Goal: Task Accomplishment & Management: Manage account settings

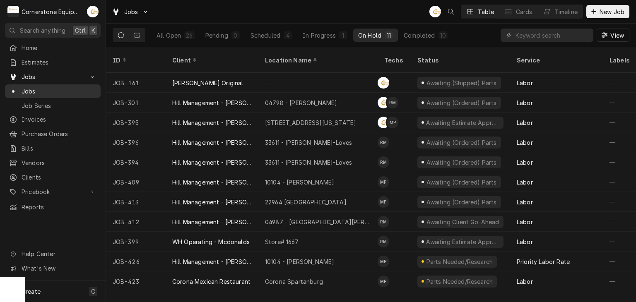
click at [61, 90] on span "Jobs" at bounding box center [59, 91] width 75 height 9
click at [321, 38] on div "In Progress" at bounding box center [318, 35] width 33 height 9
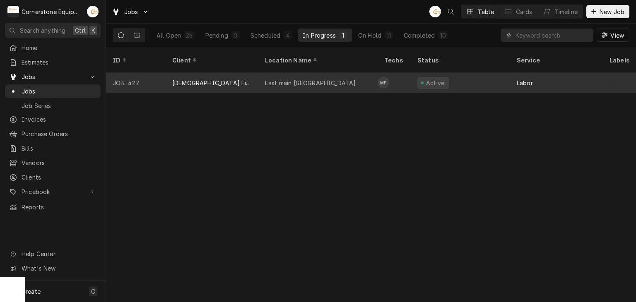
click at [308, 79] on div "East main Spartanburg" at bounding box center [310, 83] width 91 height 9
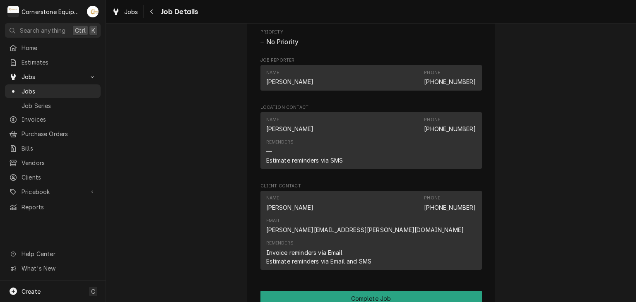
scroll to position [797, 0]
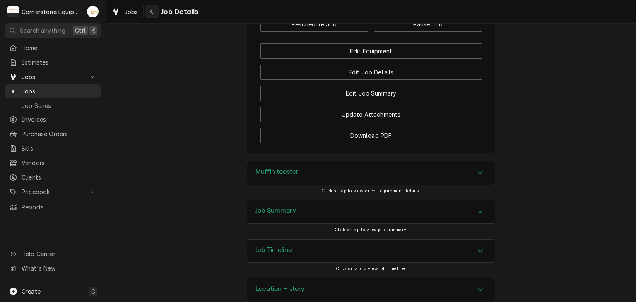
click at [148, 13] on div "Navigate back" at bounding box center [152, 11] width 8 height 8
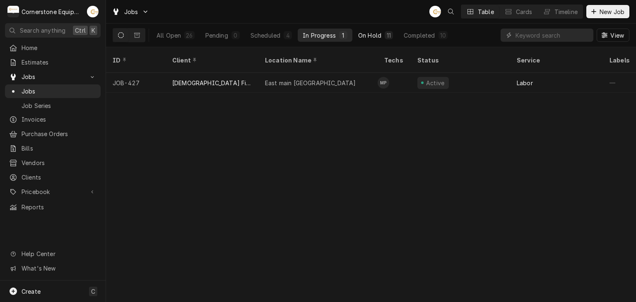
click at [358, 35] on div "On Hold" at bounding box center [369, 35] width 23 height 9
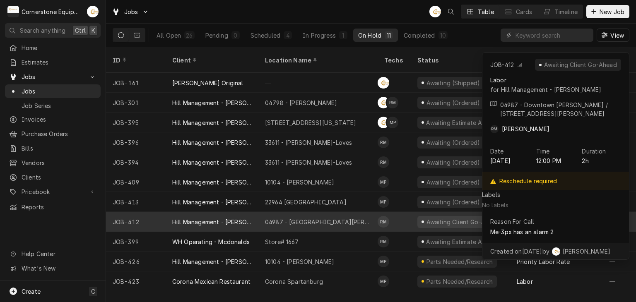
click at [339, 218] on div "04987 - [GEOGRAPHIC_DATA][PERSON_NAME]" at bounding box center [318, 222] width 106 height 9
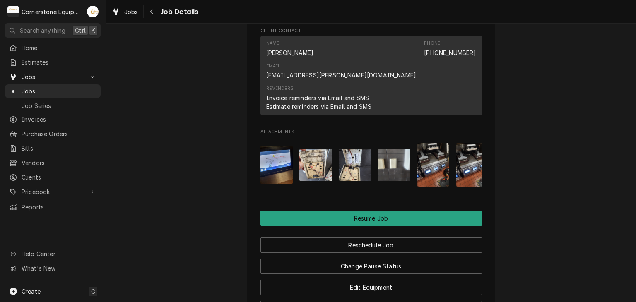
scroll to position [987, 0]
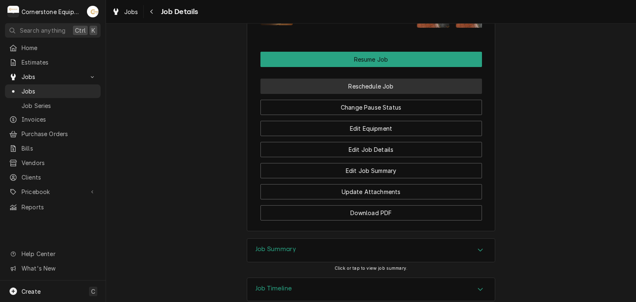
click at [409, 79] on button "Reschedule Job" at bounding box center [370, 86] width 221 height 15
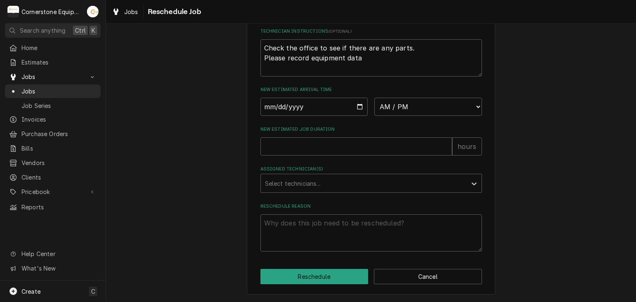
scroll to position [343, 0]
click at [358, 106] on input "Date" at bounding box center [314, 107] width 108 height 18
type textarea "x"
type input "2025-09-24"
click at [393, 106] on select "AM / PM 6:00 AM 6:15 AM 6:30 AM 6:45 AM 7:00 AM 7:15 AM 7:30 AM 7:45 AM 8:00 AM…" at bounding box center [428, 107] width 108 height 18
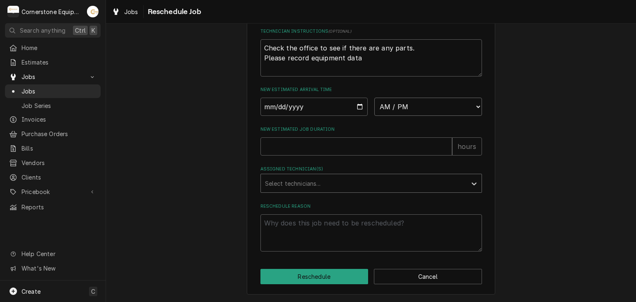
select select "10:00:00"
click at [374, 98] on select "AM / PM 6:00 AM 6:15 AM 6:30 AM 6:45 AM 7:00 AM 7:15 AM 7:30 AM 7:45 AM 8:00 AM…" at bounding box center [428, 107] width 108 height 18
click at [331, 153] on input "New Estimated Job Duration" at bounding box center [356, 146] width 192 height 18
type textarea "x"
type input "4"
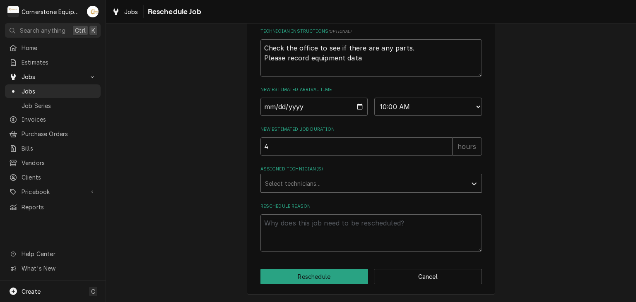
click at [303, 180] on div "Assigned Technician(s)" at bounding box center [363, 183] width 197 height 15
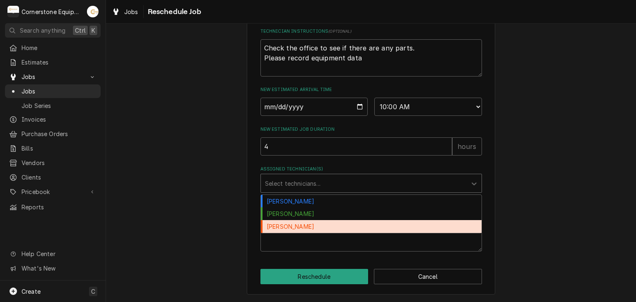
click at [296, 220] on div "Roberto Martinez" at bounding box center [371, 226] width 221 height 13
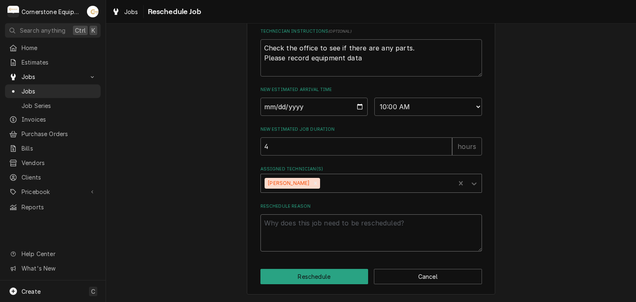
click at [295, 221] on textarea "Reschedule Reason" at bounding box center [370, 232] width 221 height 37
type textarea "x"
type textarea "p"
type textarea "x"
type textarea "pa"
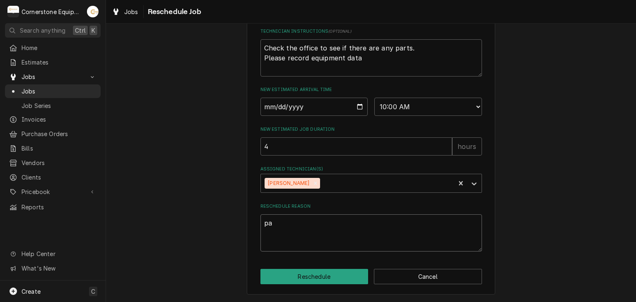
type textarea "x"
type textarea "par"
type textarea "x"
type textarea "part"
type textarea "x"
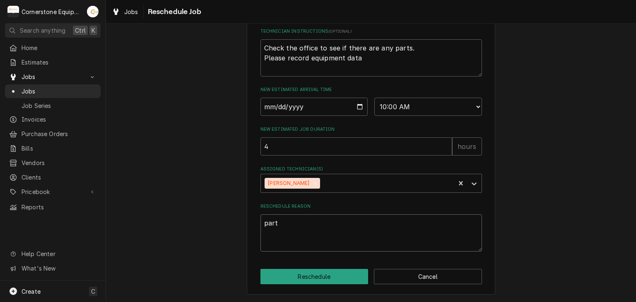
type textarea "part"
type textarea "x"
type textarea "part a"
type textarea "x"
type textarea "part ar"
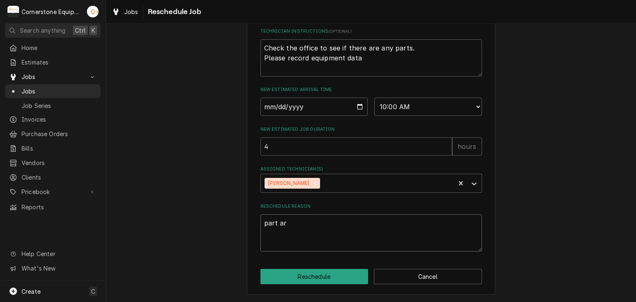
type textarea "x"
type textarea "part arr"
type textarea "x"
type textarea "part arri"
type textarea "x"
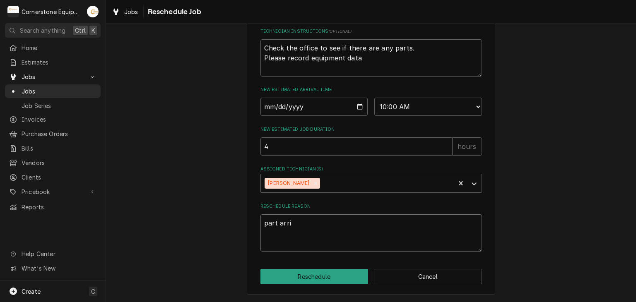
type textarea "part arriv"
type textarea "x"
type textarea "part arrive"
type textarea "x"
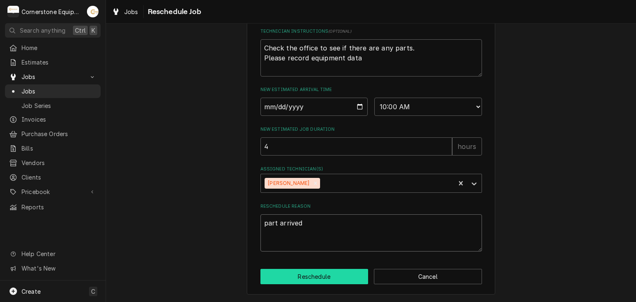
type textarea "part arrived"
click at [285, 274] on button "Reschedule" at bounding box center [314, 276] width 108 height 15
type textarea "x"
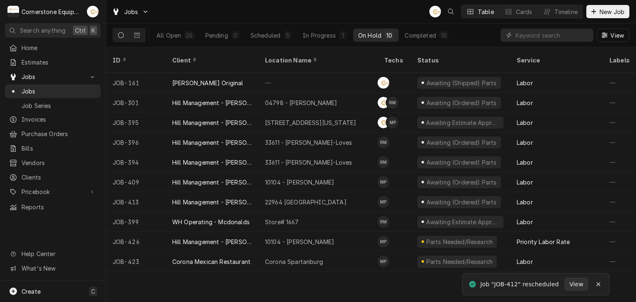
click at [245, 24] on div "All Open 26 Pending 0 Scheduled 5 In Progress 1 On Hold 10 Completed 10" at bounding box center [302, 35] width 302 height 23
click at [252, 31] on div "Scheduled" at bounding box center [265, 35] width 30 height 9
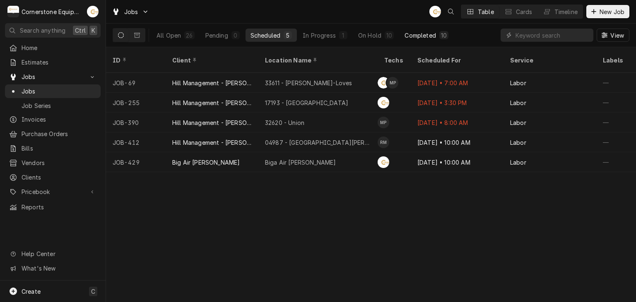
click at [409, 29] on button "Completed 10" at bounding box center [426, 35] width 54 height 13
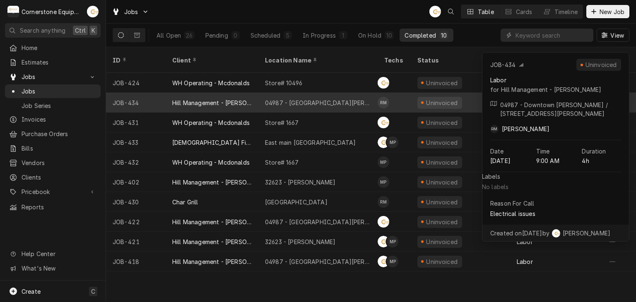
click at [352, 96] on div "04987 - Downtown Newberry" at bounding box center [317, 103] width 119 height 20
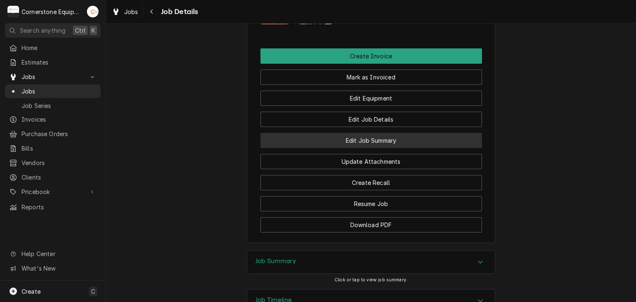
scroll to position [763, 0]
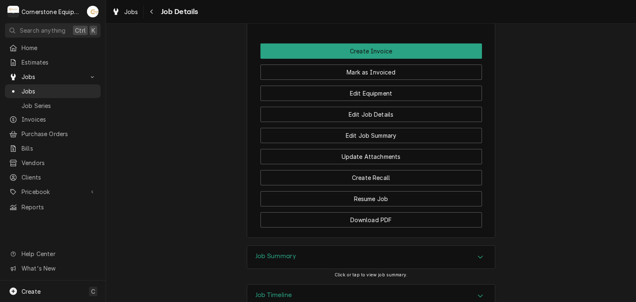
click at [333, 246] on div "Job Summary" at bounding box center [370, 257] width 247 height 23
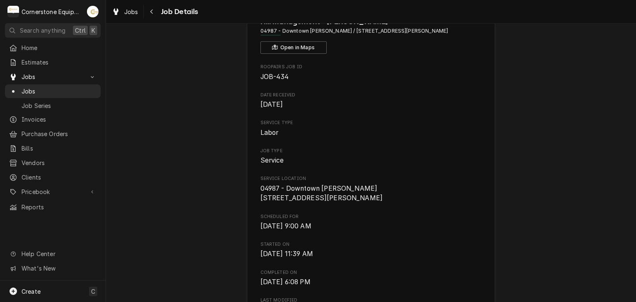
scroll to position [0, 0]
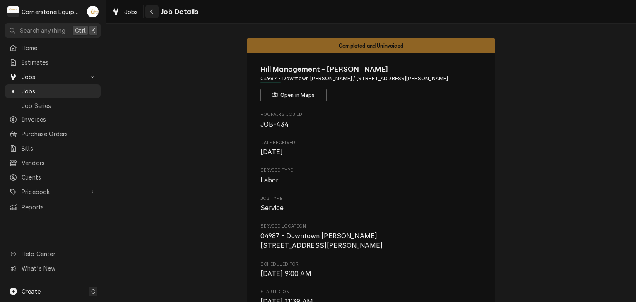
click at [153, 20] on div "Jobs Job Details" at bounding box center [371, 11] width 530 height 23
click at [152, 15] on div "Navigate back" at bounding box center [152, 11] width 8 height 8
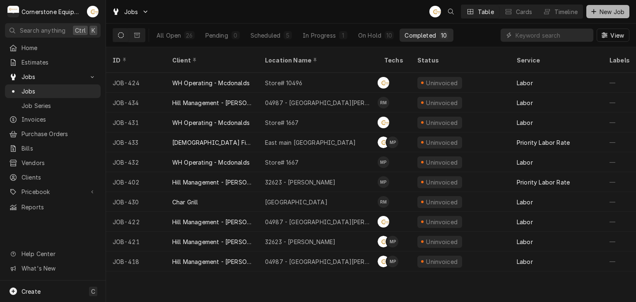
click at [618, 14] on span "New Job" at bounding box center [612, 11] width 28 height 9
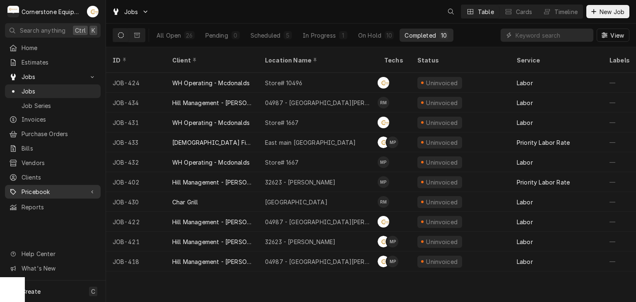
click at [47, 190] on span "Pricebook" at bounding box center [53, 191] width 62 height 9
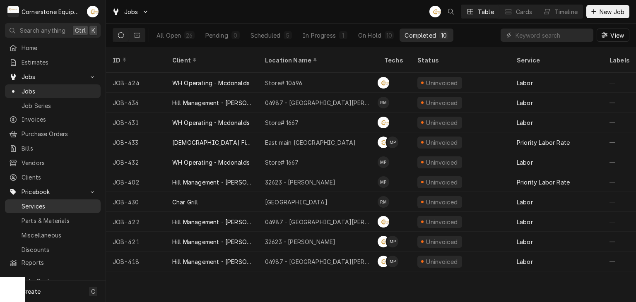
click at [67, 207] on link "Services" at bounding box center [53, 206] width 96 height 14
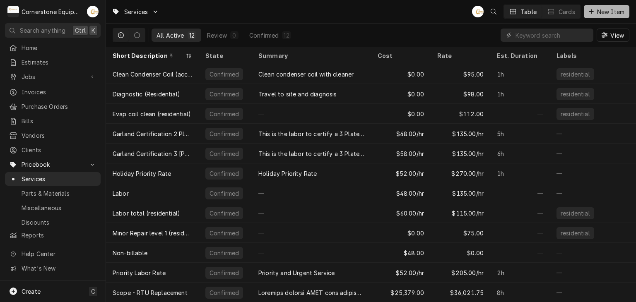
click at [595, 12] on span "New Item" at bounding box center [610, 11] width 31 height 9
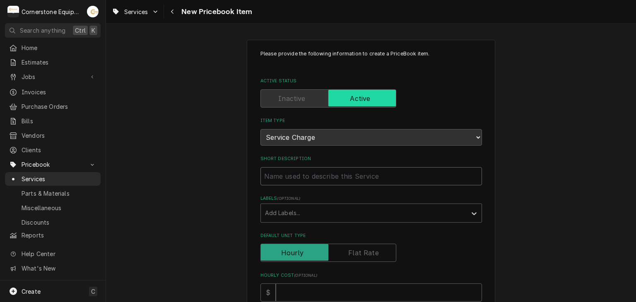
click at [297, 172] on input "Short Description" at bounding box center [370, 176] width 221 height 18
type textarea "x"
type input "J"
type textarea "x"
type input "Ju"
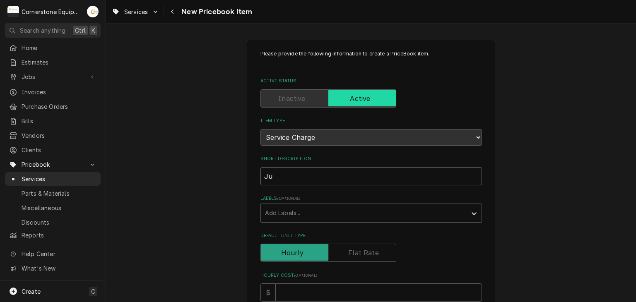
type textarea "x"
type input "Jun"
type textarea "x"
type input "Juni"
type textarea "x"
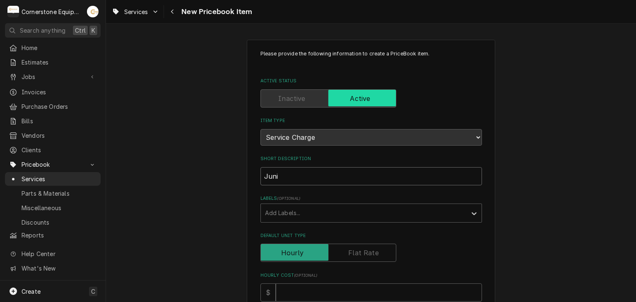
type input "Junio"
type textarea "x"
type input "Junior"
type textarea "x"
type input "Junior"
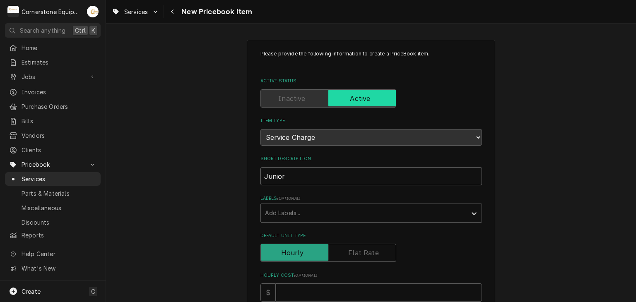
type textarea "x"
type input "Junior T"
type textarea "x"
type input "Junior Te"
type textarea "x"
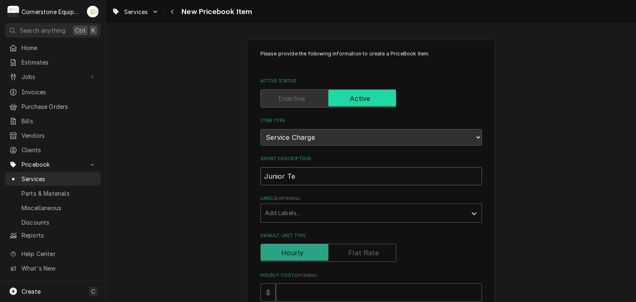
type input "Junior Tec"
type textarea "x"
type input "Junior Tech"
type textarea "x"
type input "Junior Tech"
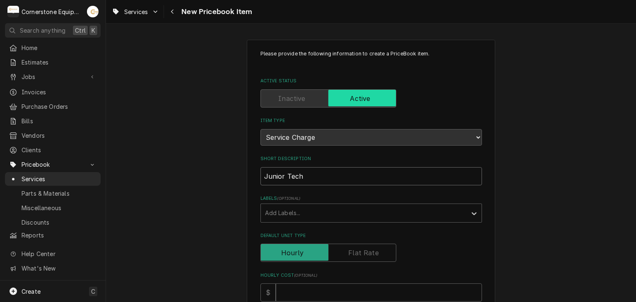
type textarea "x"
type input "Junior Tech r"
type textarea "x"
type input "Junior Tech ra"
type textarea "x"
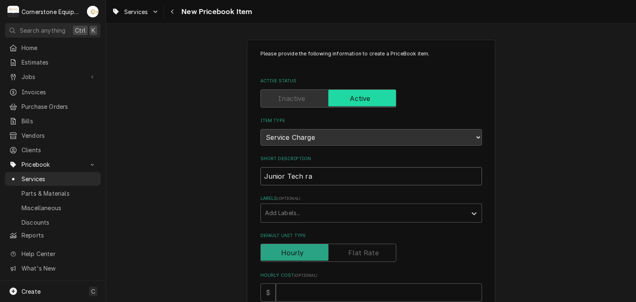
type input "Junior Tech rat"
type textarea "x"
type input "Junior Tech rate"
type textarea "x"
type input "Junior Tech rat"
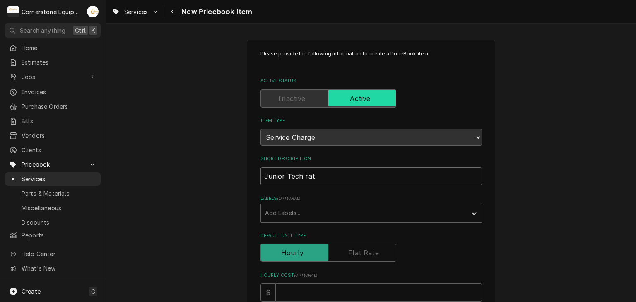
type textarea "x"
type input "Junior Tech ra"
type textarea "x"
type input "Junior Tech r"
type textarea "x"
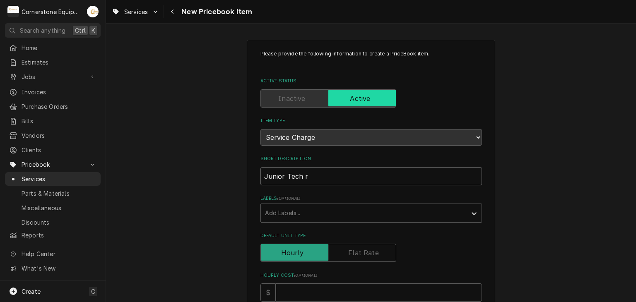
type input "Junior Tech"
type textarea "x"
type input "Junior Tech R"
type textarea "x"
type input "Junior Tech Ra"
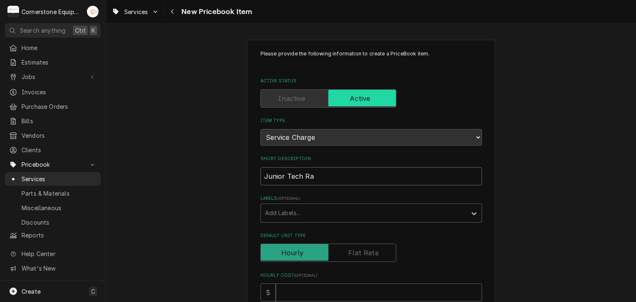
type textarea "x"
type input "Junior Tech Rat"
type textarea "x"
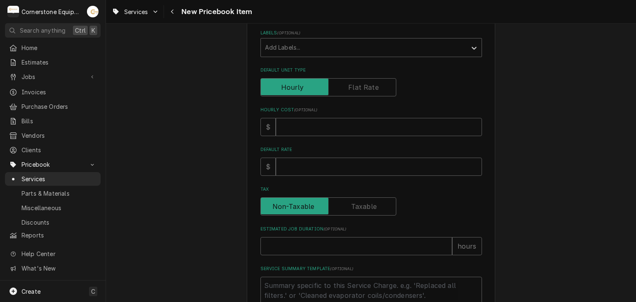
type input "Junior Tech Rate"
click at [301, 131] on input "Hourly Cost ( optional )" at bounding box center [379, 127] width 206 height 18
type textarea "x"
type input "6"
type textarea "x"
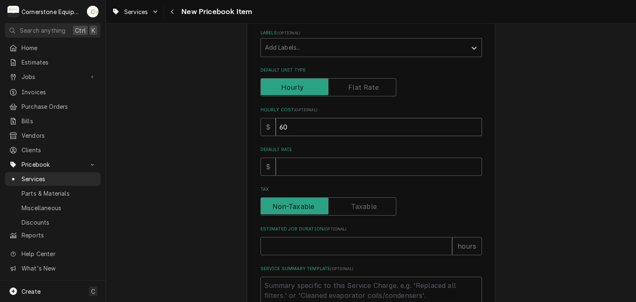
type input "60"
click at [291, 168] on input "Default Rate" at bounding box center [379, 167] width 206 height 18
type textarea "x"
type input "1"
type textarea "x"
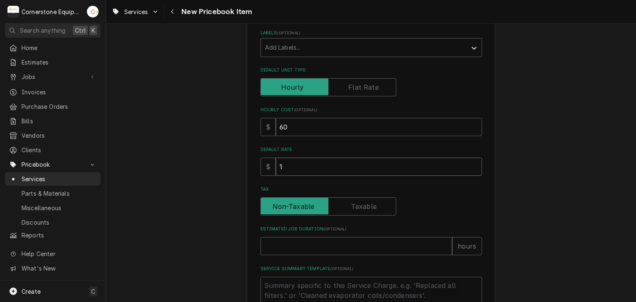
type input "13"
type textarea "x"
type input "135"
click at [290, 244] on input "Estimated Job Duration ( optional )" at bounding box center [356, 246] width 192 height 18
type textarea "x"
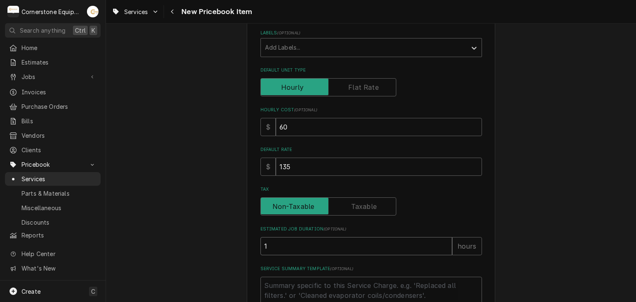
type input "1"
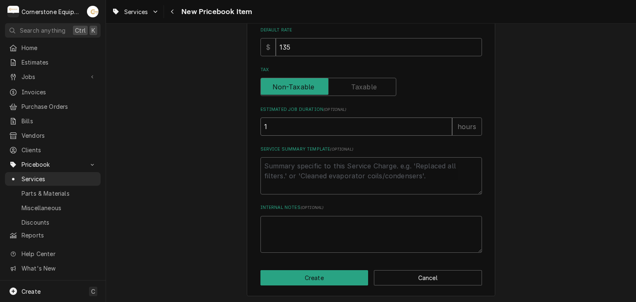
click at [291, 128] on input "1" at bounding box center [356, 127] width 192 height 18
type textarea "x"
click at [289, 157] on textarea "Service Summary Template ( optional )" at bounding box center [370, 175] width 221 height 37
type textarea "x"
type textarea "J"
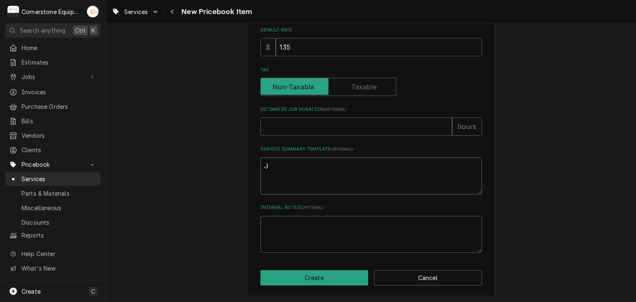
type textarea "x"
type textarea "Ju"
type textarea "x"
type textarea "Jun"
type textarea "x"
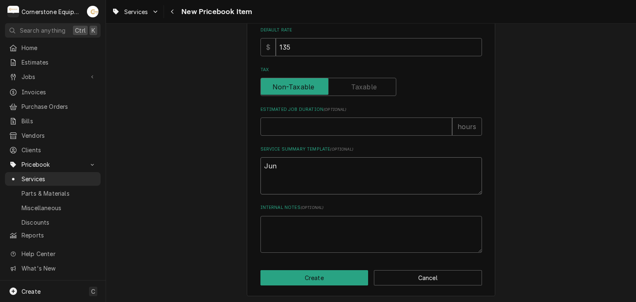
type textarea "Juni"
type textarea "x"
type textarea "Junio"
type textarea "x"
type textarea "Junior"
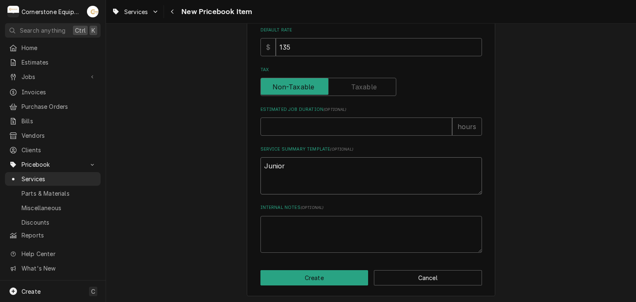
type textarea "x"
type textarea "Junior"
type textarea "x"
type textarea "Junior t"
type textarea "x"
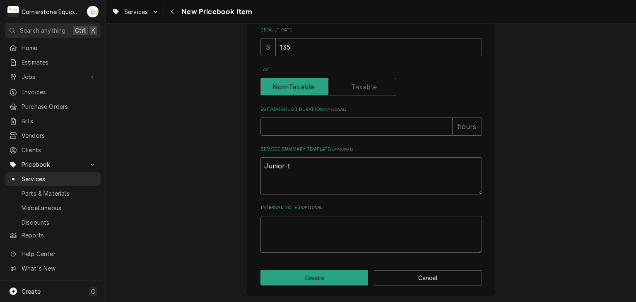
type textarea "Junior te"
type textarea "x"
type textarea "Junior tec"
type textarea "x"
type textarea "Junior tech"
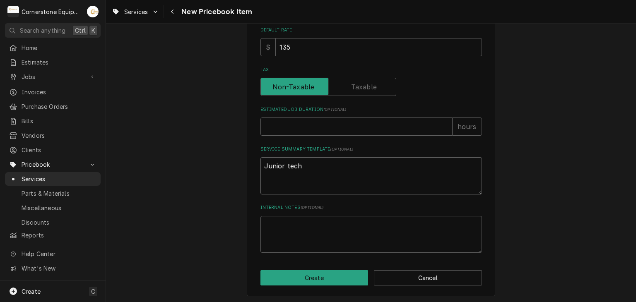
type textarea "x"
type textarea "Junior tech"
type textarea "x"
type textarea "Junior tech f"
type textarea "x"
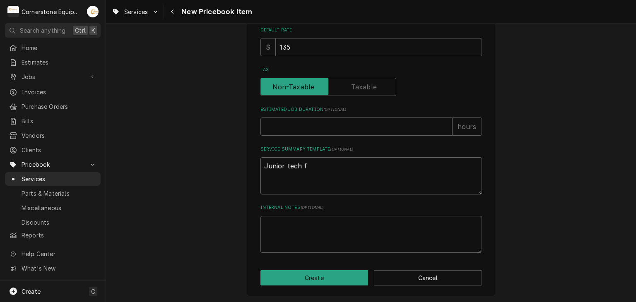
type textarea "Junior tech fo"
type textarea "x"
type textarea "Junior tech for"
type textarea "x"
type textarea "Junior tech for"
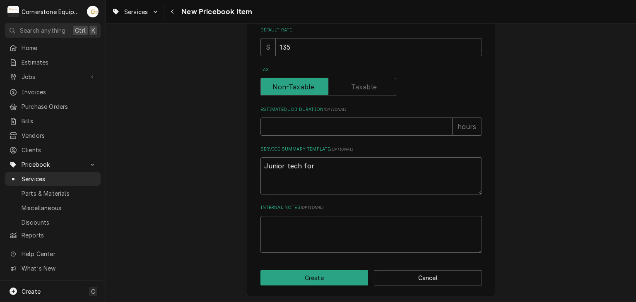
type textarea "x"
type textarea "Junior tech for a"
type textarea "x"
type textarea "Junior tech for as"
type textarea "x"
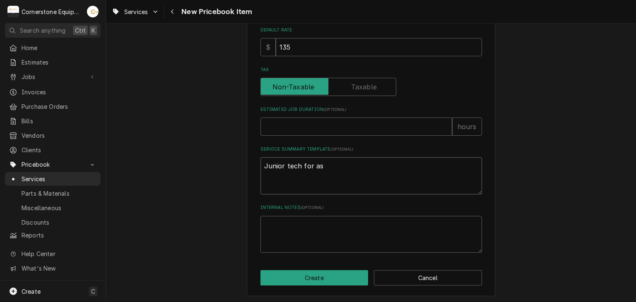
type textarea "Junior tech for ass"
type textarea "x"
type textarea "Junior tech for assi"
type textarea "x"
type textarea "Junior tech for assis"
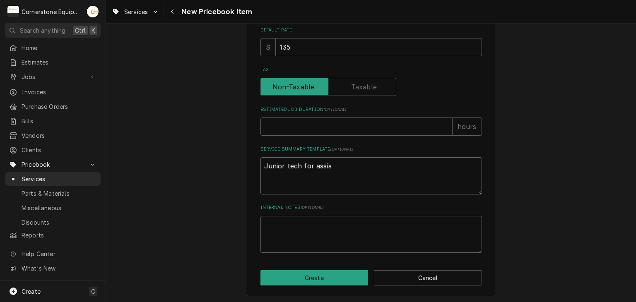
type textarea "x"
type textarea "Junior tech for assist"
type textarea "x"
type textarea "Junior tech for assista"
type textarea "x"
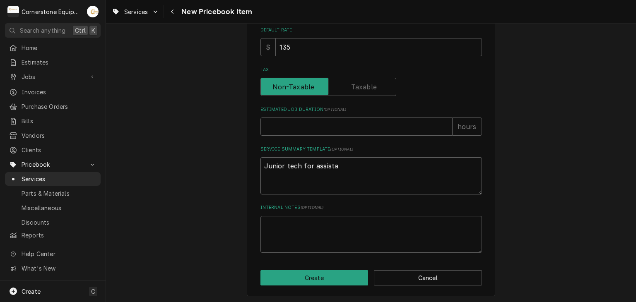
type textarea "Junior tech for assistan"
type textarea "x"
type textarea "Junior tech for assistanc"
type textarea "x"
type textarea "Junior tech for assistanc"
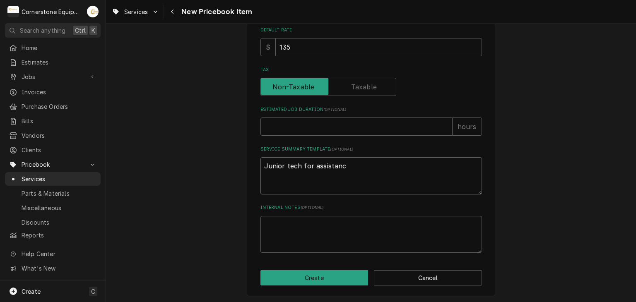
type textarea "x"
type textarea "Junior tech for assistanc e"
type textarea "x"
type textarea "Junior tech for assistanc ee"
type textarea "x"
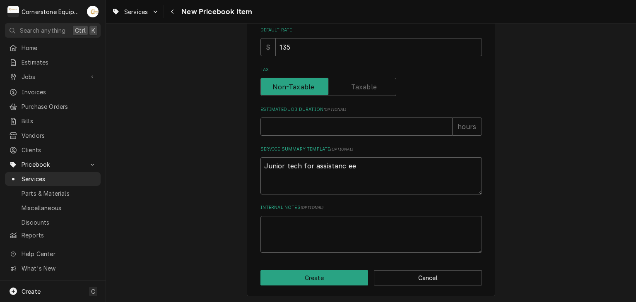
type textarea "Junior tech for assistanc e"
type textarea "x"
type textarea "Junior tech for assistanc"
type textarea "x"
type textarea "Junior tech for assistanc"
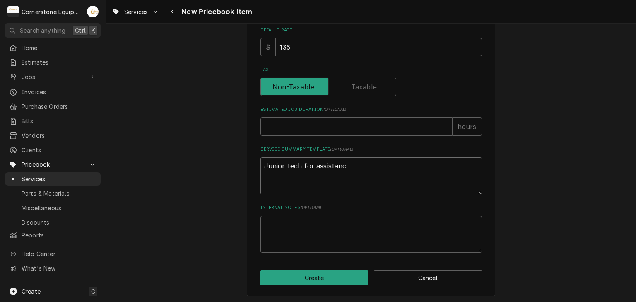
type textarea "x"
type textarea "Junior tech for assistance"
click at [300, 273] on button "Create" at bounding box center [314, 277] width 108 height 15
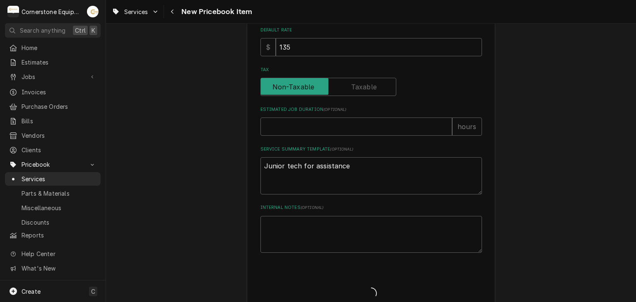
type textarea "x"
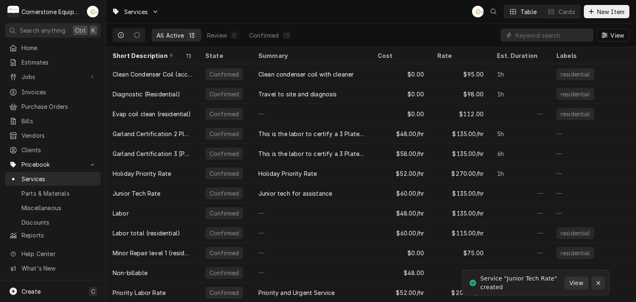
click at [593, 281] on button "Notifications alt+T" at bounding box center [597, 282] width 13 height 13
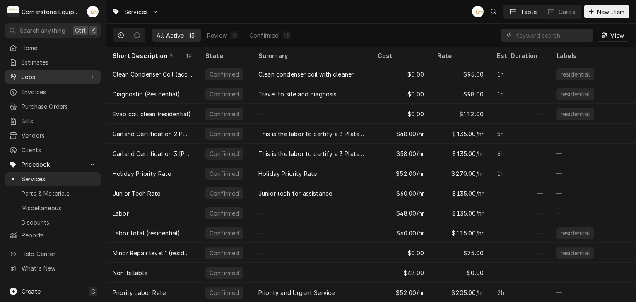
click at [58, 72] on span "Jobs" at bounding box center [53, 76] width 62 height 9
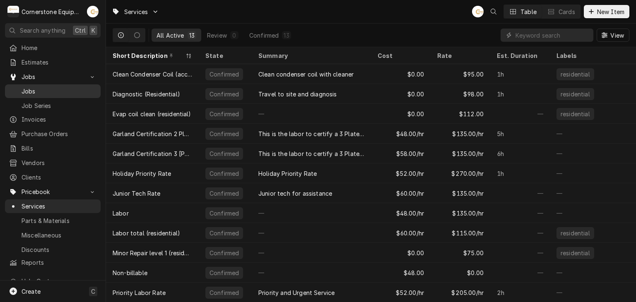
click at [64, 84] on link "Jobs" at bounding box center [53, 91] width 96 height 14
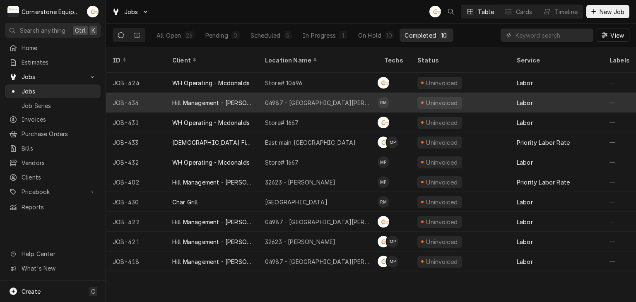
click at [270, 98] on div "04987 - [GEOGRAPHIC_DATA][PERSON_NAME]" at bounding box center [318, 102] width 106 height 9
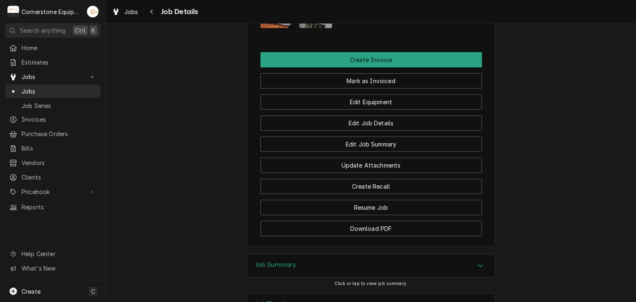
scroll to position [763, 0]
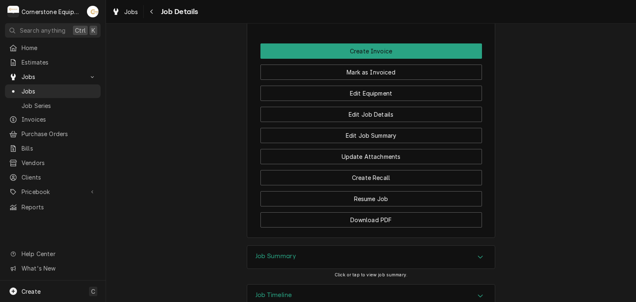
click at [359, 246] on div "Job Summary" at bounding box center [370, 257] width 247 height 23
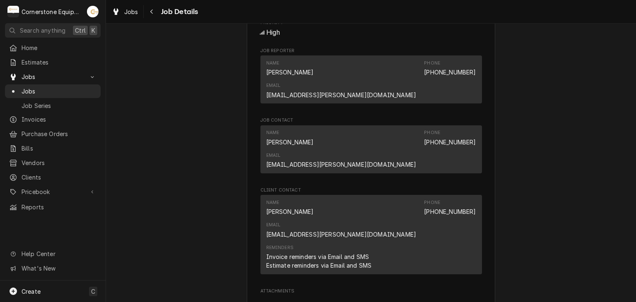
scroll to position [662, 0]
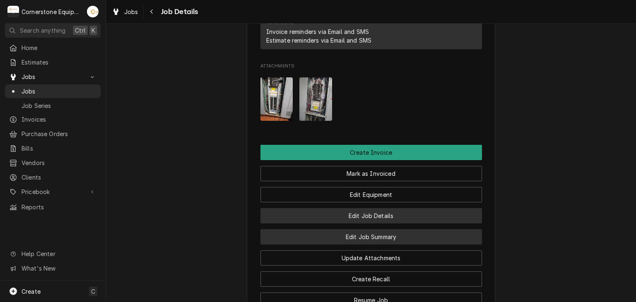
drag, startPoint x: 369, startPoint y: 176, endPoint x: 376, endPoint y: 163, distance: 14.6
click at [375, 223] on div "Edit Job Summary" at bounding box center [370, 233] width 221 height 21
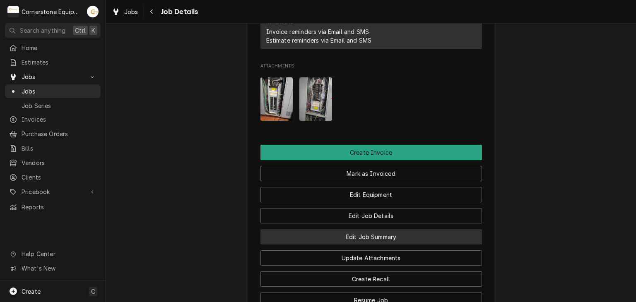
click at [372, 229] on button "Edit Job Summary" at bounding box center [370, 236] width 221 height 15
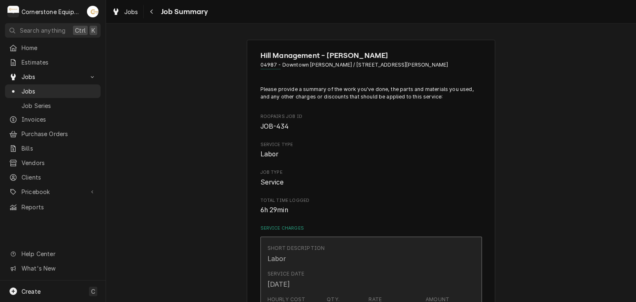
scroll to position [166, 0]
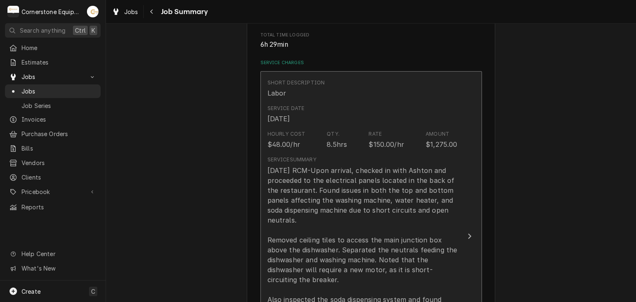
click at [362, 153] on div "Service Summary [DATE] RCM-Upon arrival, checked in with Ashton and proceeded t…" at bounding box center [362, 275] width 190 height 244
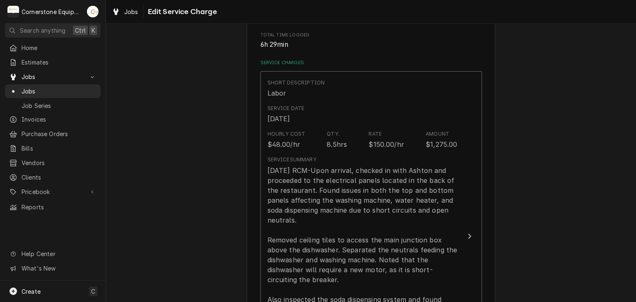
scroll to position [331, 0]
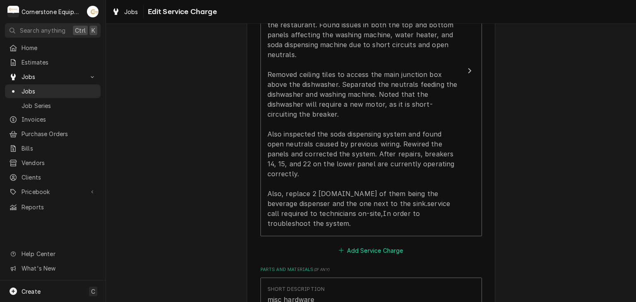
click at [394, 245] on button "Add Service Charge" at bounding box center [370, 251] width 67 height 12
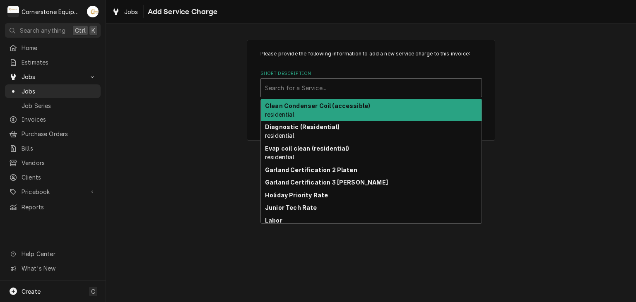
click at [371, 85] on div "Short Description" at bounding box center [371, 87] width 212 height 15
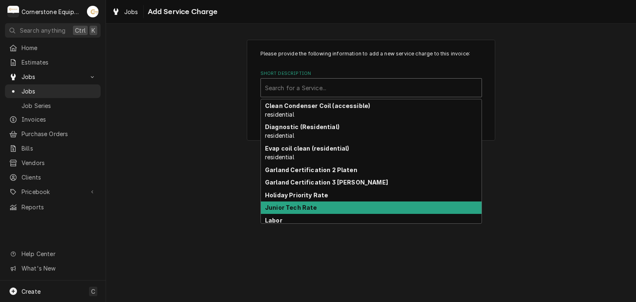
click at [338, 204] on div "Junior Tech Rate" at bounding box center [371, 208] width 221 height 13
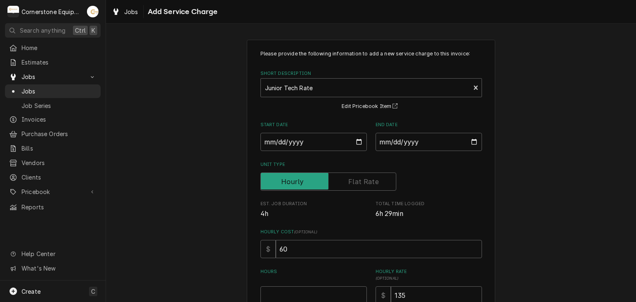
scroll to position [111, 0]
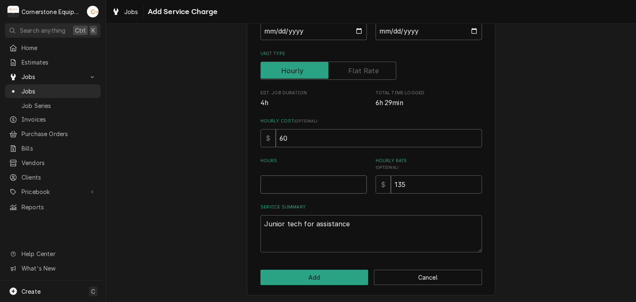
click at [305, 191] on input "Hours" at bounding box center [313, 184] width 106 height 18
type textarea "x"
type input "8"
type textarea "x"
type input "8.5"
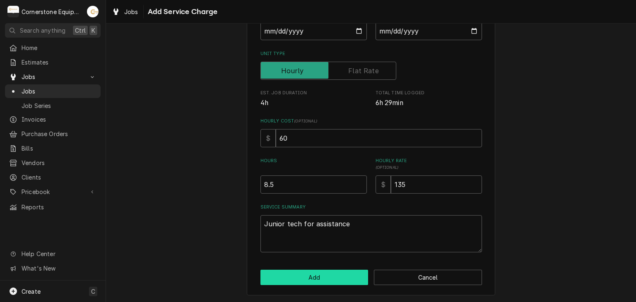
click at [312, 274] on button "Add" at bounding box center [314, 277] width 108 height 15
type textarea "x"
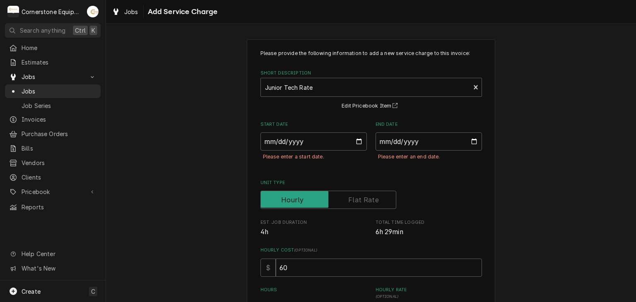
scroll to position [0, 0]
click at [310, 144] on input "Start Date" at bounding box center [313, 142] width 106 height 18
click at [350, 135] on input "Start Date" at bounding box center [313, 142] width 106 height 18
click at [357, 140] on input "Start Date" at bounding box center [313, 142] width 106 height 18
type input "[DATE]"
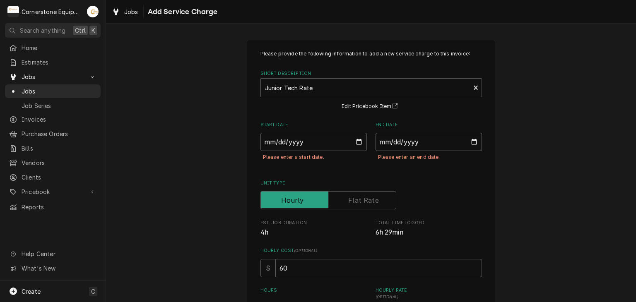
click at [417, 149] on input "End Date" at bounding box center [428, 142] width 106 height 18
click at [471, 140] on input "End Date" at bounding box center [428, 142] width 106 height 18
type textarea "x"
type input "[DATE]"
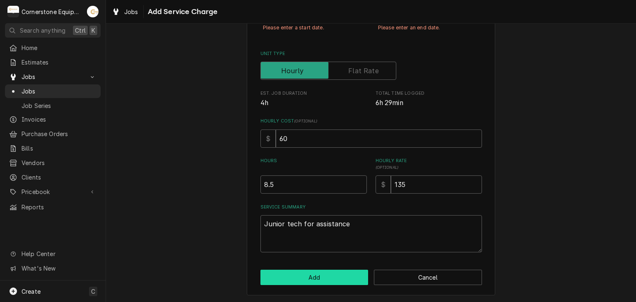
click at [330, 278] on button "Add" at bounding box center [314, 277] width 108 height 15
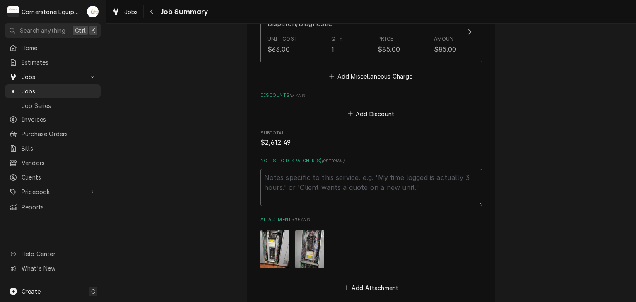
scroll to position [1063, 0]
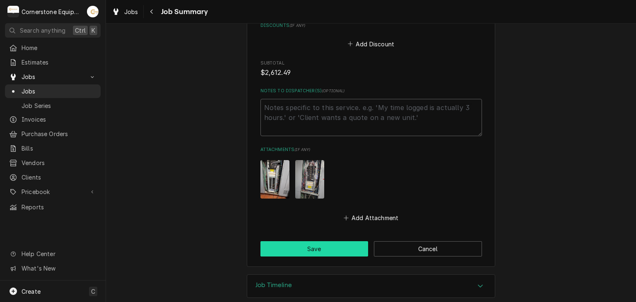
drag, startPoint x: 308, startPoint y: 233, endPoint x: 311, endPoint y: 229, distance: 5.3
click at [308, 241] on button "Save" at bounding box center [314, 248] width 108 height 15
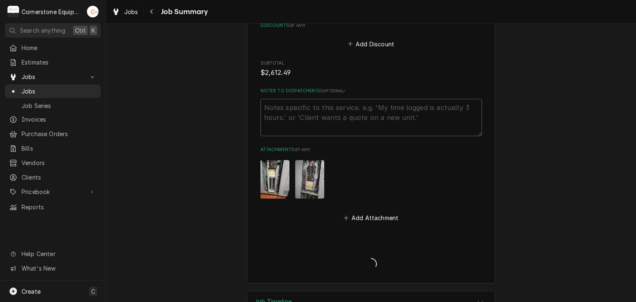
type textarea "x"
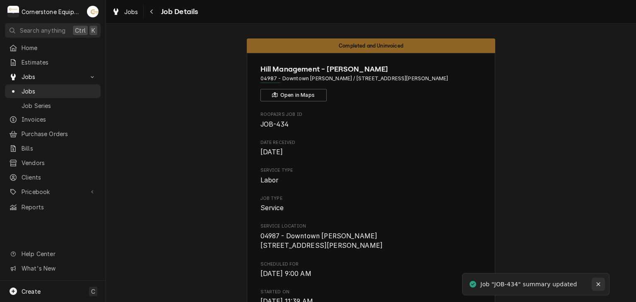
click at [597, 281] on icon "Notifications alt+T" at bounding box center [598, 284] width 6 height 6
